Goal: Browse casually

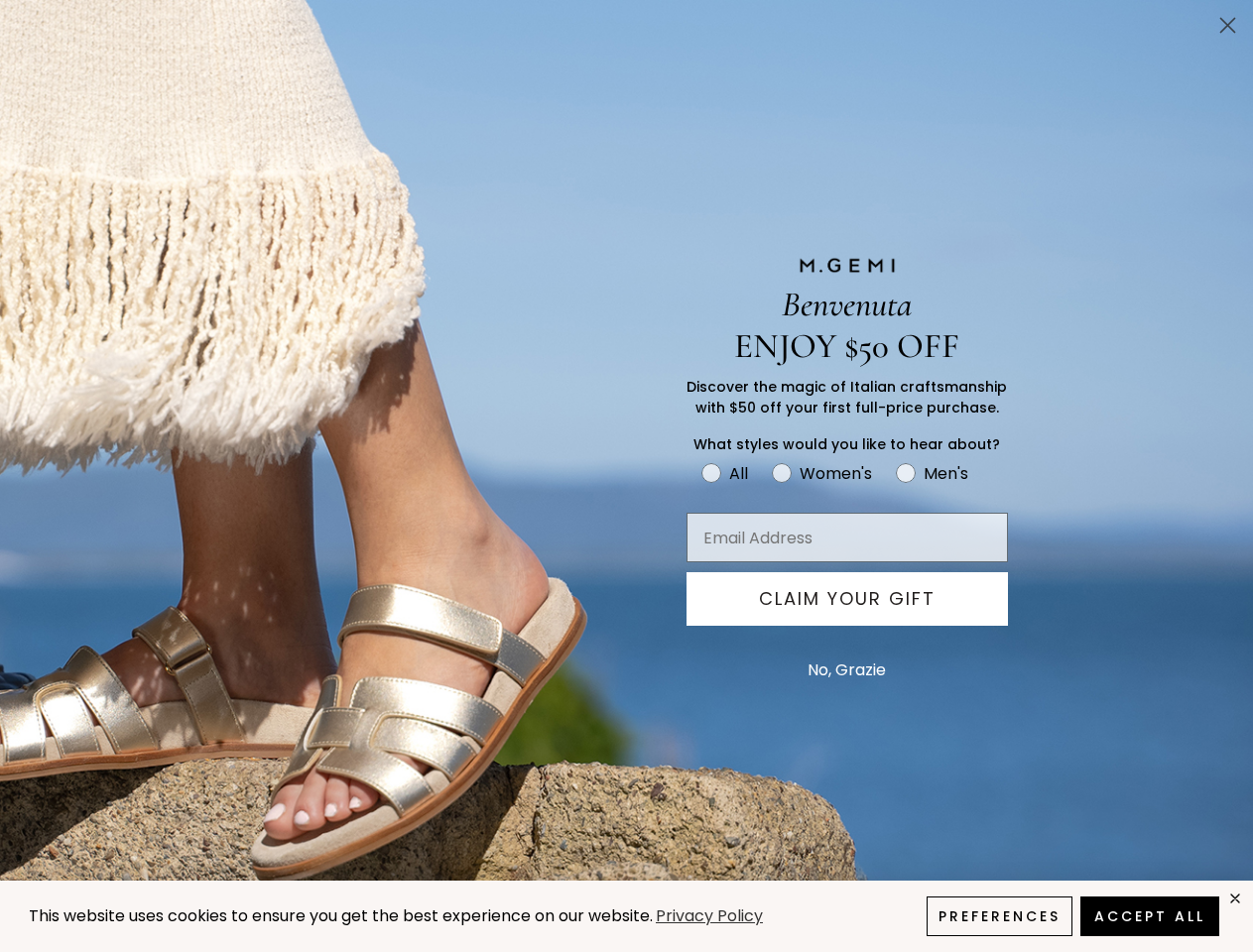
click at [1227, 25] on icon "Close dialog" at bounding box center [1228, 26] width 14 height 14
click at [847, 599] on button "CLAIM YOUR GIFT" at bounding box center [847, 599] width 321 height 54
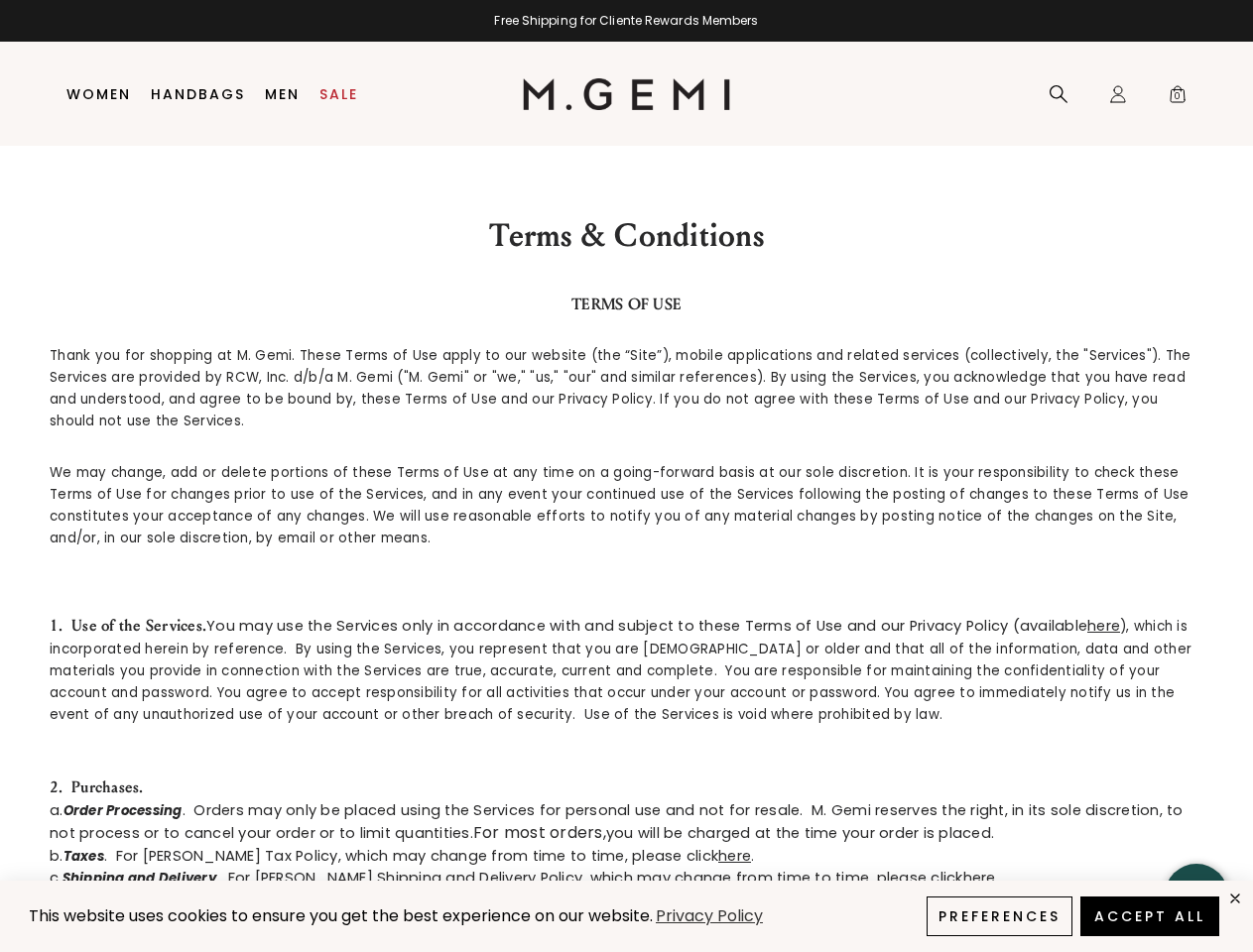
click at [846, 671] on button "No, Grazie" at bounding box center [847, 671] width 98 height 50
